Goal: Information Seeking & Learning: Check status

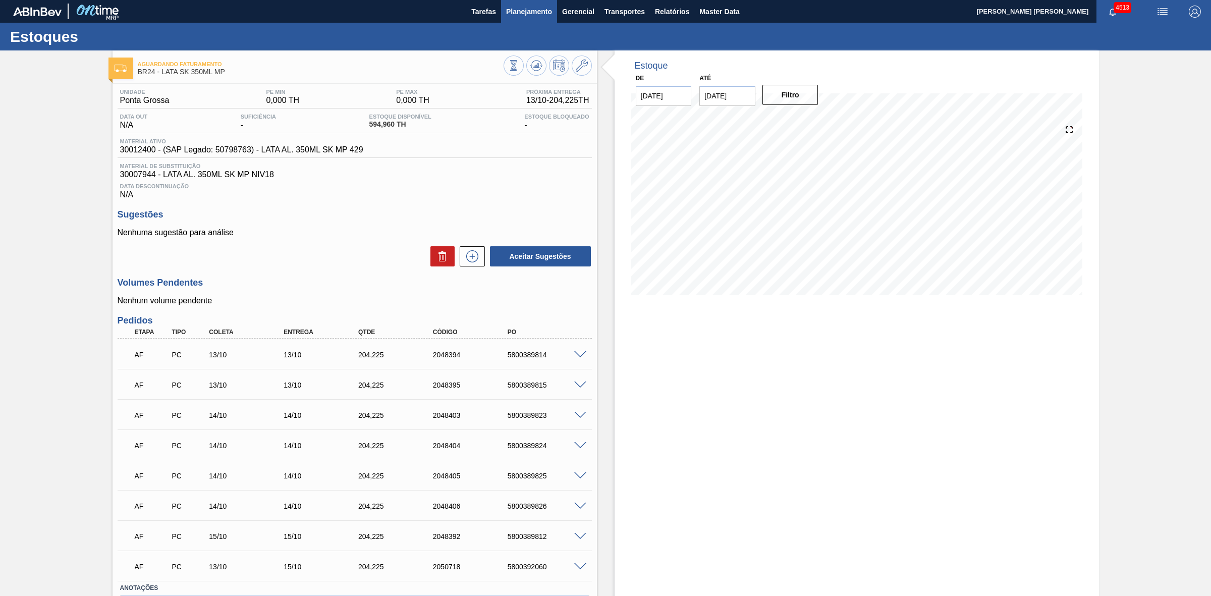
click at [526, 9] on span "Planejamento" at bounding box center [529, 12] width 46 height 12
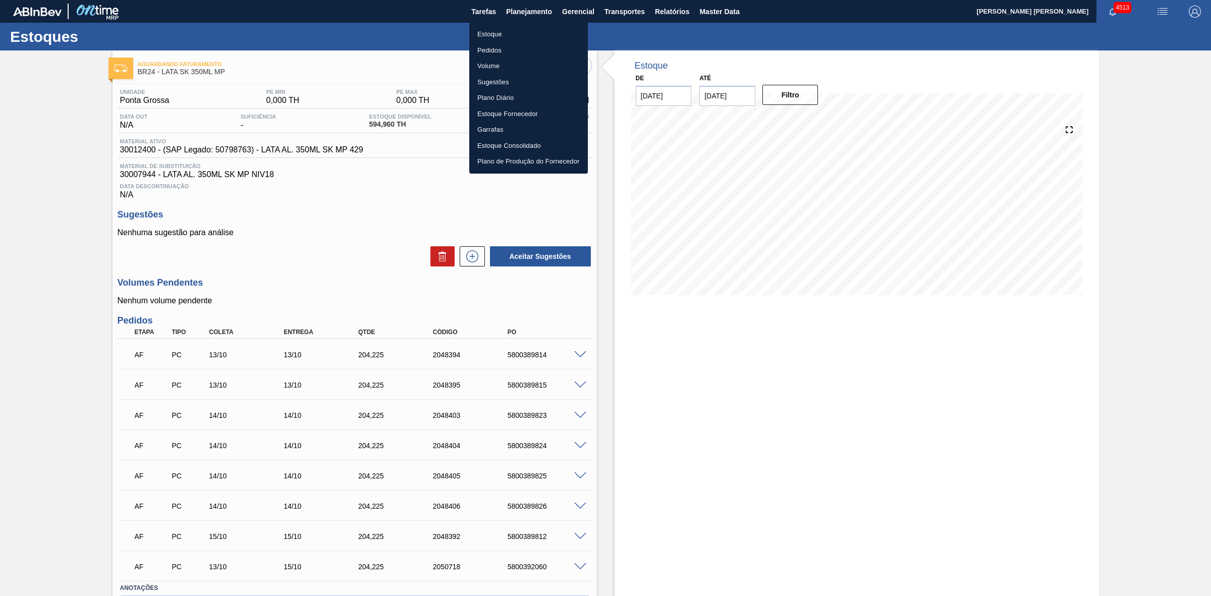
click at [487, 37] on li "Estoque" at bounding box center [528, 34] width 119 height 16
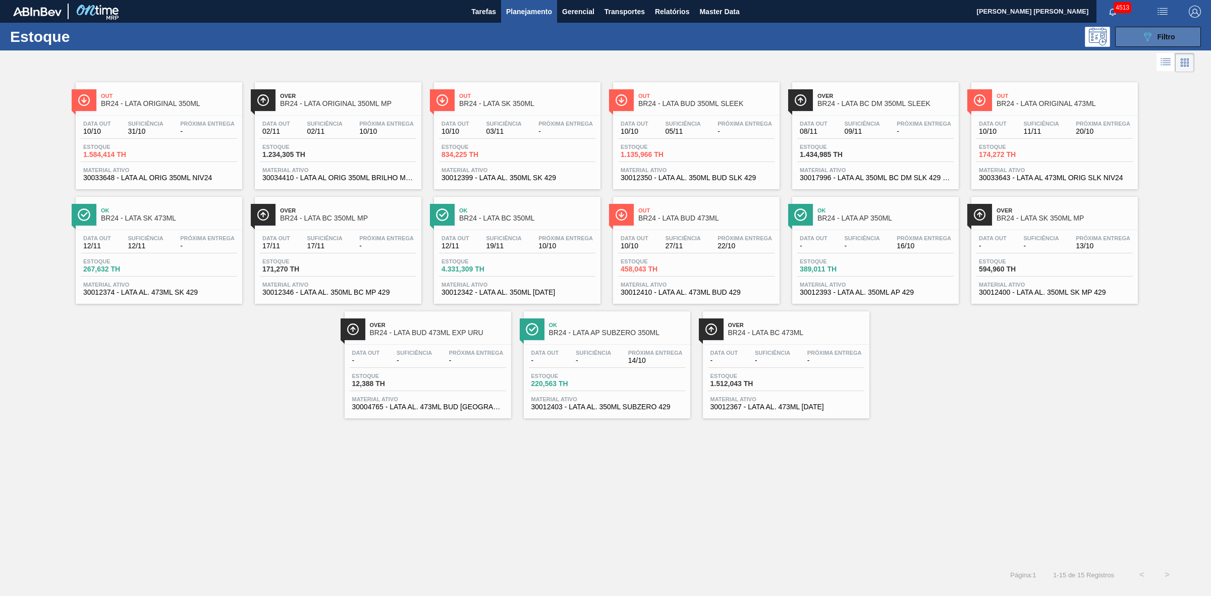
click at [1149, 39] on icon "089F7B8B-B2A5-4AFE-B5C0-19BA573D28AC" at bounding box center [1147, 37] width 12 height 12
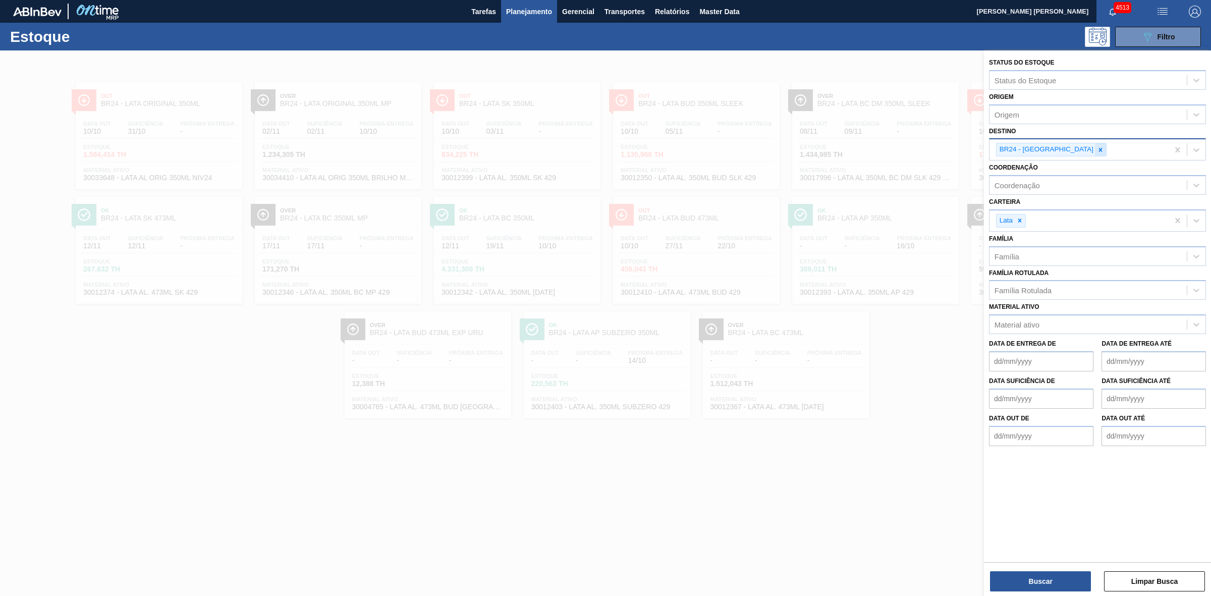
click at [1099, 149] on icon at bounding box center [1101, 150] width 4 height 4
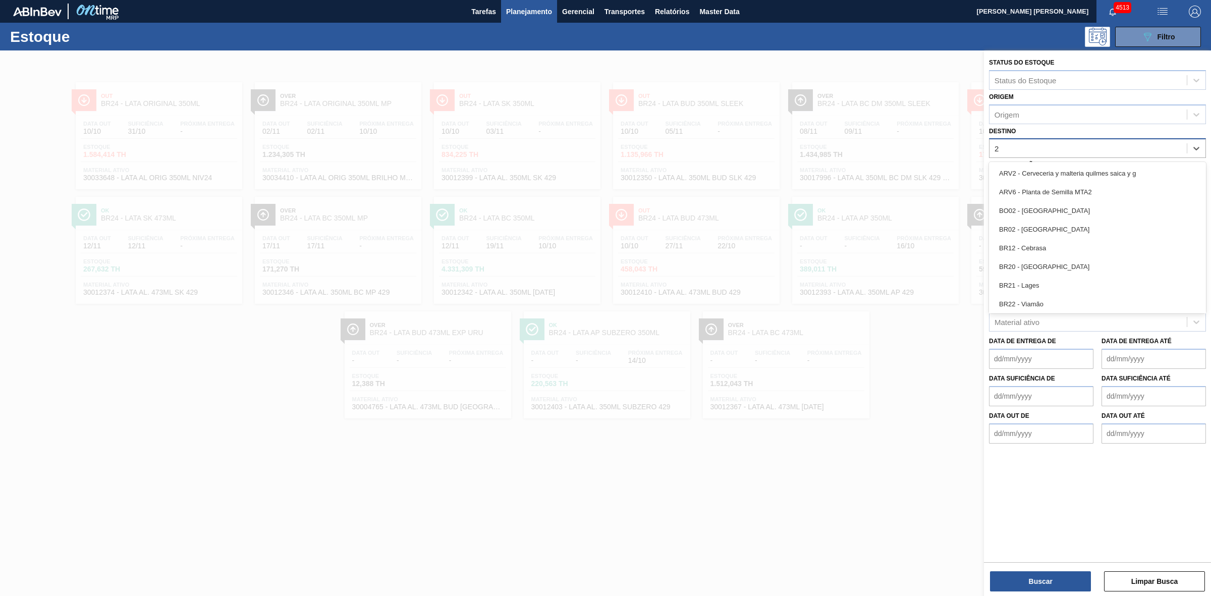
type input "21"
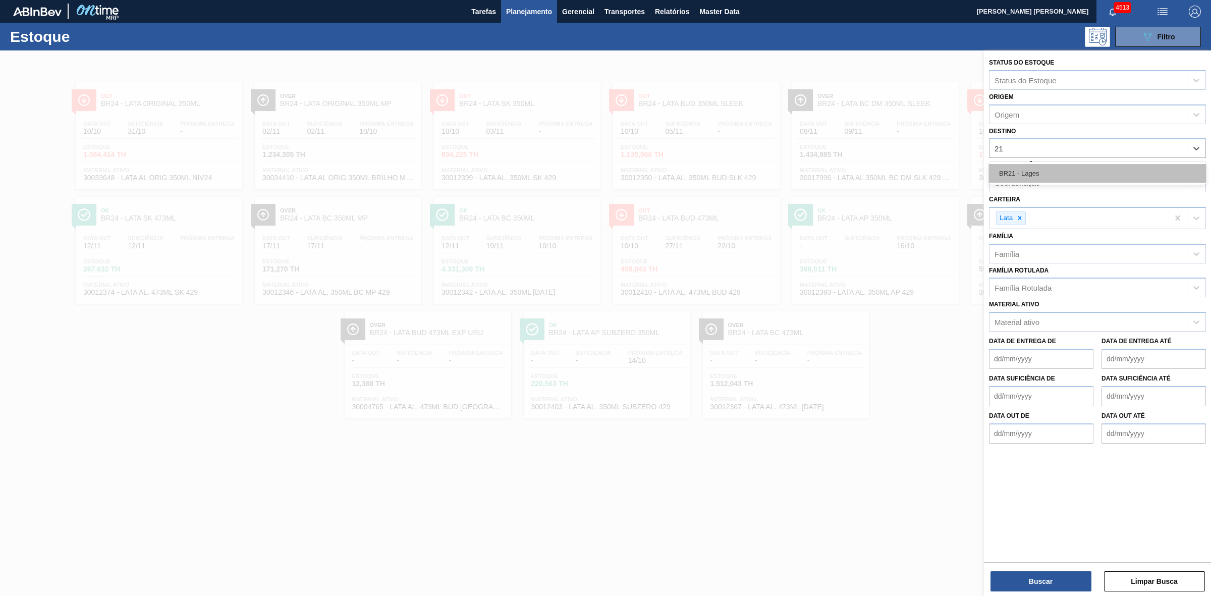
click at [1024, 174] on div "BR21 - Lages" at bounding box center [1097, 173] width 217 height 19
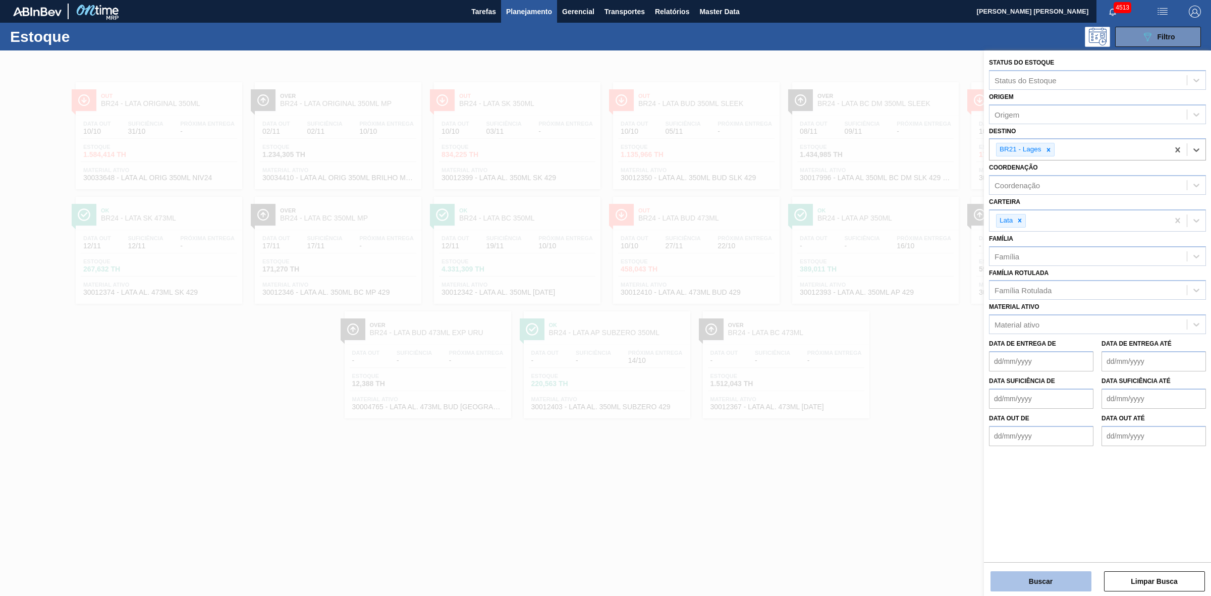
click at [1037, 576] on button "Buscar" at bounding box center [1040, 581] width 101 height 20
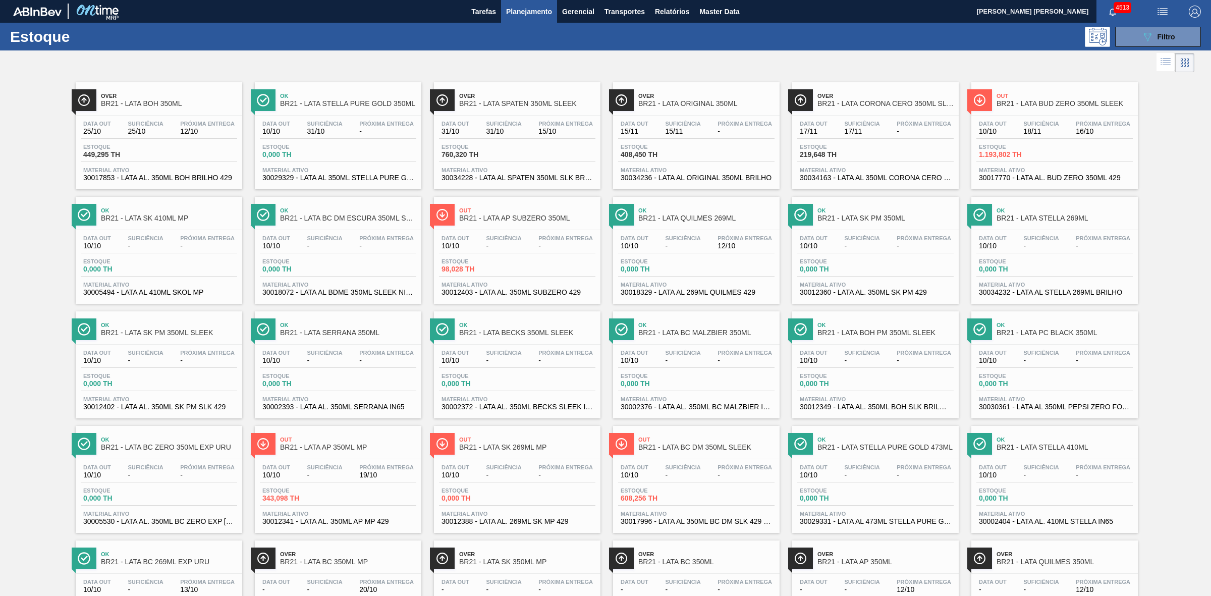
click at [771, 62] on div at bounding box center [597, 62] width 1194 height 24
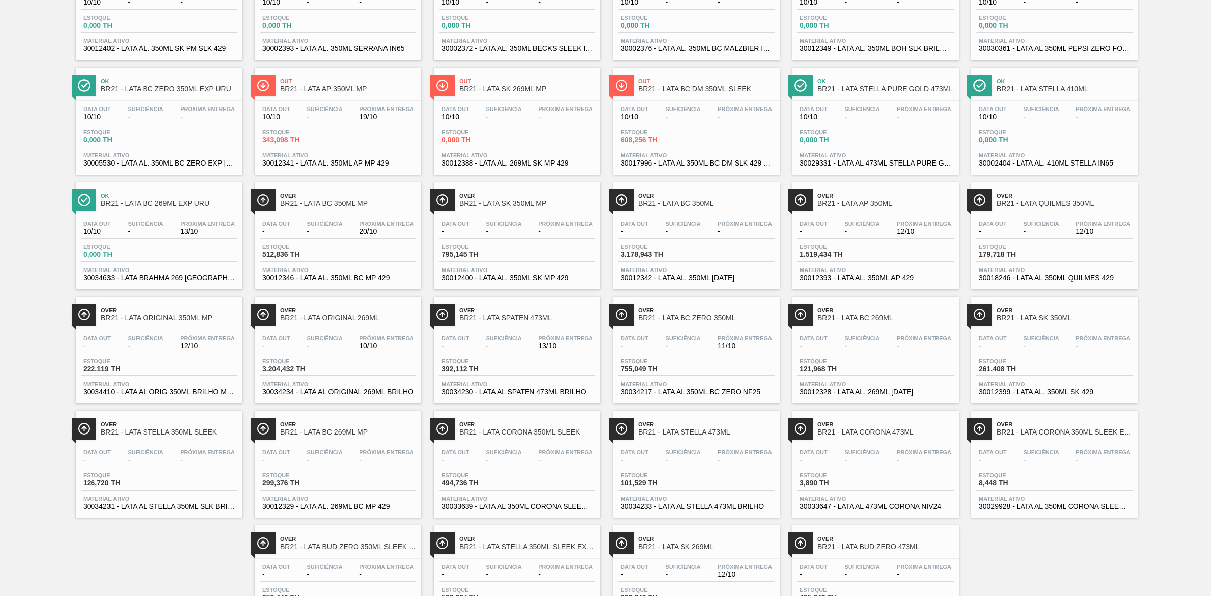
scroll to position [378, 0]
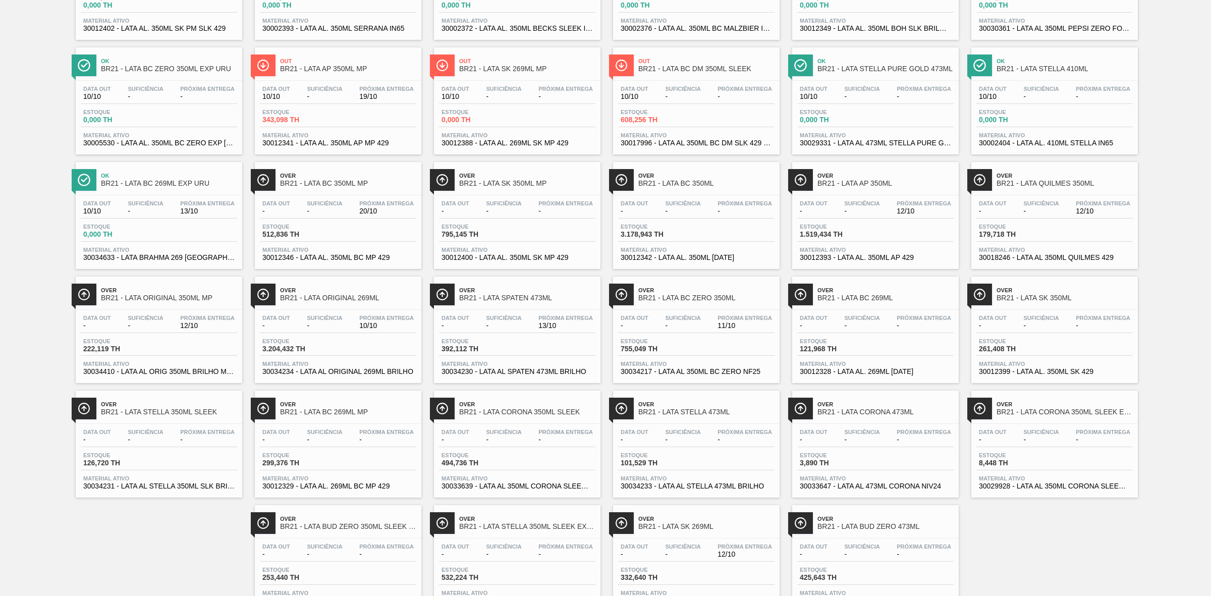
click at [185, 173] on div "Ok BR21 - LATA BC 269ML EXP URU" at bounding box center [169, 179] width 136 height 23
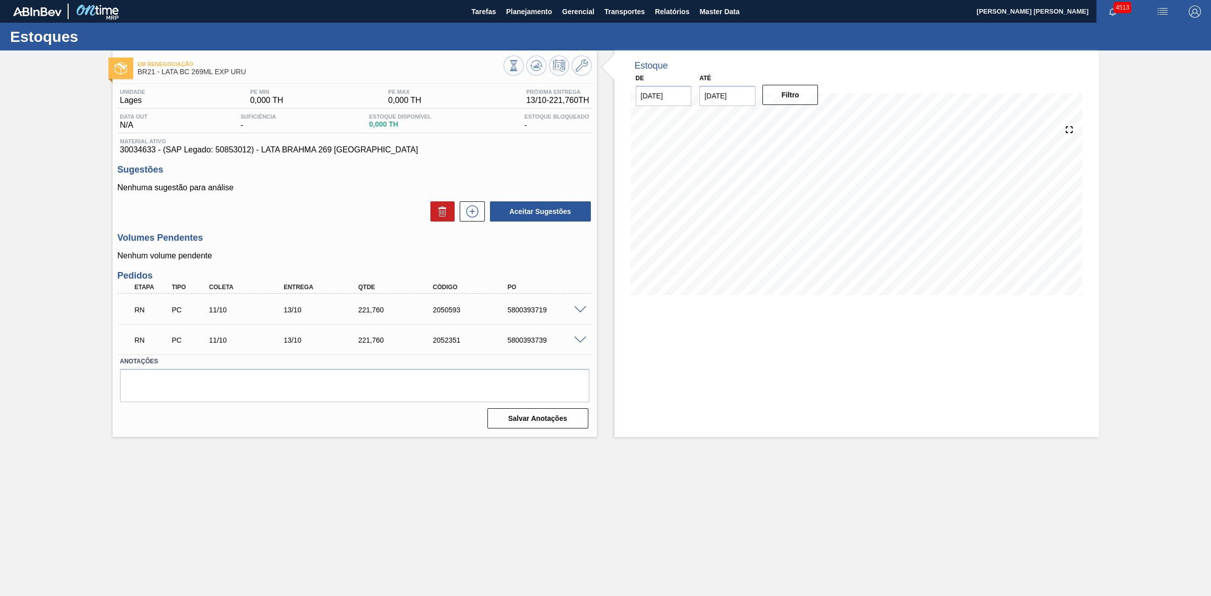
click at [579, 311] on span at bounding box center [580, 310] width 12 height 8
